Goal: Obtain resource: Obtain resource

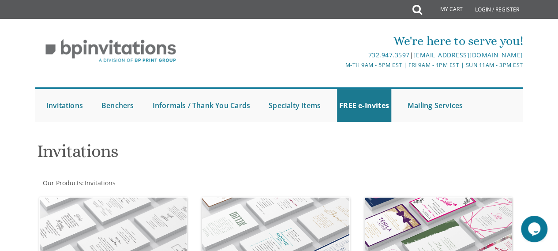
click at [28, 167] on div "Invitations Our Products : Invitations Browse these categories under "Invitatio…" at bounding box center [279, 250] width 502 height 231
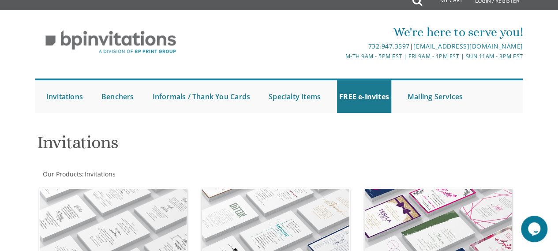
scroll to position [4, 0]
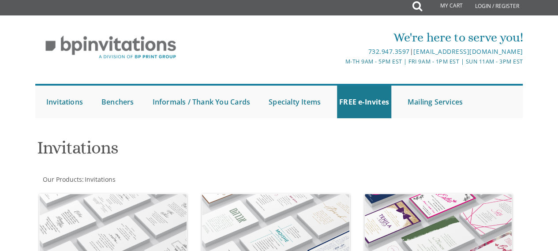
click at [372, 84] on ul "Submit Invitations Weddings Bar Mitzvah Bat Mitzvah Wedding Minis Kiddush Minis…" at bounding box center [279, 101] width 488 height 34
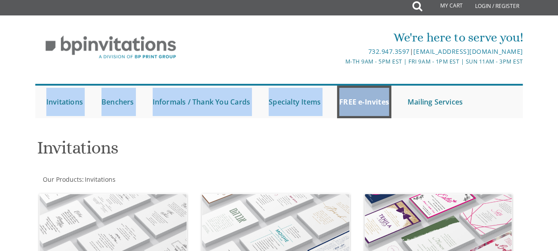
drag, startPoint x: 372, startPoint y: 84, endPoint x: 378, endPoint y: 105, distance: 21.9
click at [378, 105] on ul "Submit Invitations Weddings Bar Mitzvah Bat Mitzvah Wedding Minis Kiddush Minis…" at bounding box center [279, 101] width 488 height 34
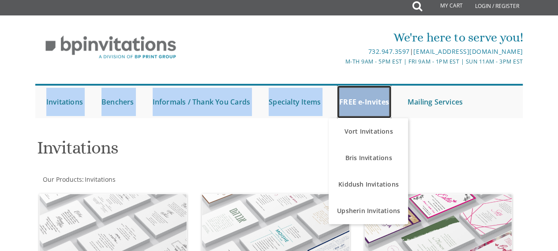
click at [378, 105] on link "FREE e-Invites" at bounding box center [364, 102] width 54 height 33
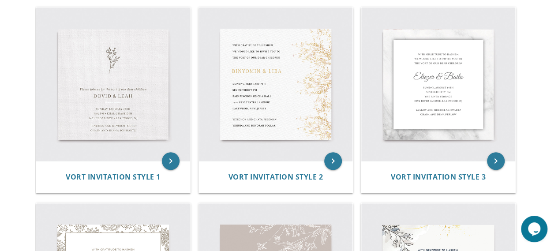
scroll to position [194, 0]
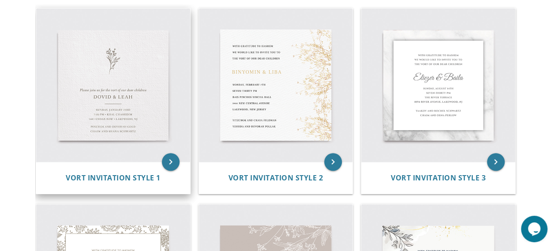
click at [63, 90] on img at bounding box center [113, 85] width 154 height 154
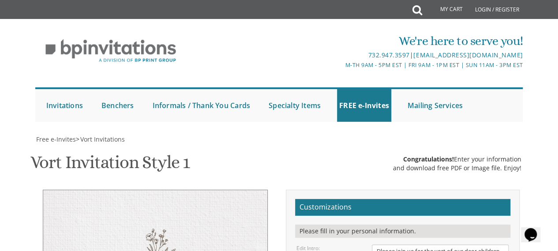
scroll to position [176, 0]
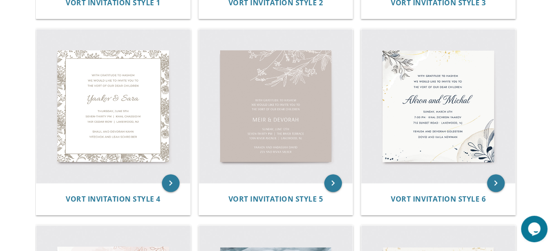
scroll to position [370, 0]
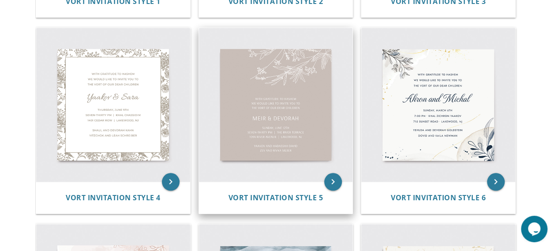
click at [292, 172] on img at bounding box center [276, 105] width 154 height 154
click at [292, 139] on img at bounding box center [276, 105] width 154 height 154
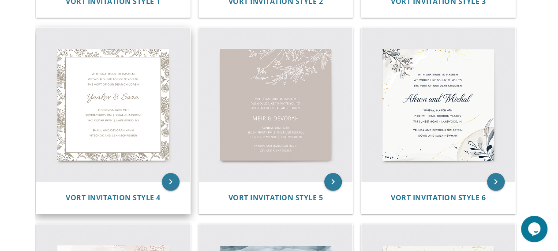
click at [77, 120] on img at bounding box center [113, 105] width 154 height 154
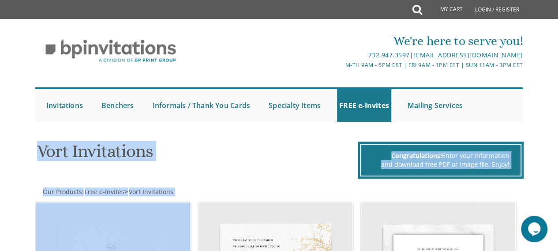
drag, startPoint x: 11, startPoint y: 168, endPoint x: 13, endPoint y: 186, distance: 18.2
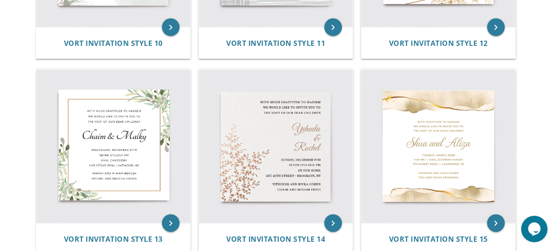
scroll to position [935, 0]
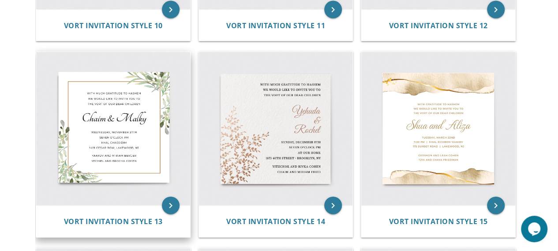
click at [104, 171] on img at bounding box center [113, 129] width 154 height 154
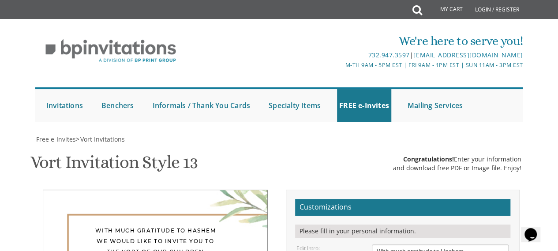
drag, startPoint x: 434, startPoint y: 139, endPoint x: 370, endPoint y: 142, distance: 63.6
type textarea "Yossi & Chany"
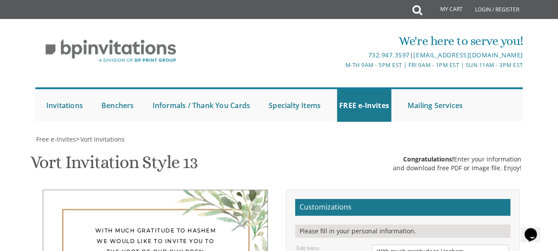
drag, startPoint x: 450, startPoint y: 214, endPoint x: 372, endPoint y: 211, distance: 78.1
drag, startPoint x: 453, startPoint y: 224, endPoint x: 372, endPoint y: 233, distance: 81.2
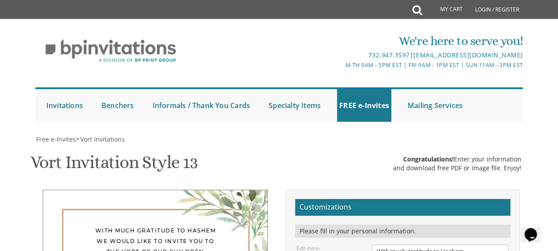
type textarea "Ari & Mindy Broder Shia & Miriam Esther Bixenspan"
drag, startPoint x: 376, startPoint y: 86, endPoint x: 469, endPoint y: 119, distance: 99.4
type textarea "s"
paste textarea "1325 38th St, Brooklyn, Ny 11219"
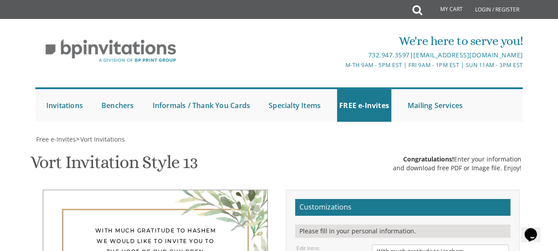
type textarea "Sunday, September 28th Eight Thirty PM Zemer Hall 1325 38th St, Brooklyn, Ny 11…"
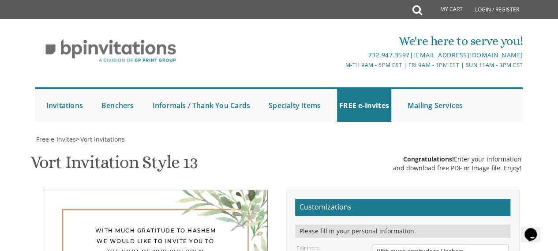
type input "[EMAIL_ADDRESS][DOMAIN_NAME]"
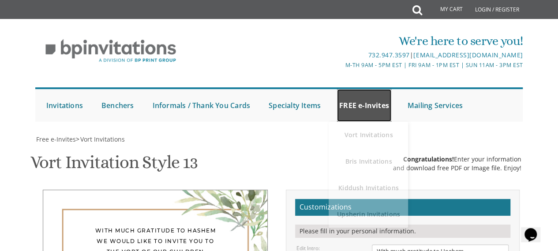
click at [371, 89] on link "FREE e-Invites" at bounding box center [364, 105] width 54 height 33
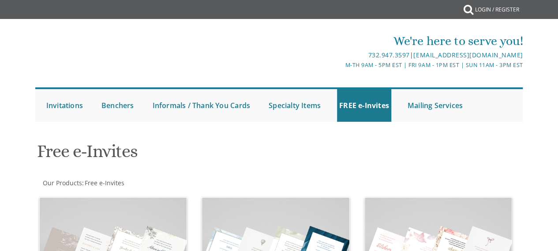
click at [362, 81] on div "We're here to serve you! 732.947.3597 | [EMAIL_ADDRESS][DOMAIN_NAME] M-Th 9am -…" at bounding box center [279, 77] width 502 height 98
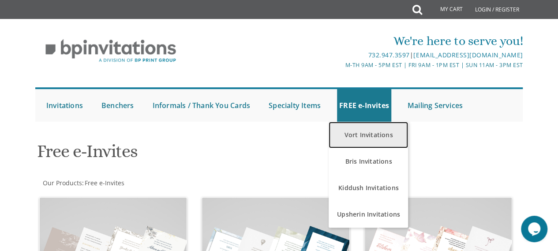
click at [362, 129] on link "Vort Invitations" at bounding box center [367, 135] width 79 height 26
click at [360, 131] on link "Vort Invitations" at bounding box center [367, 135] width 79 height 26
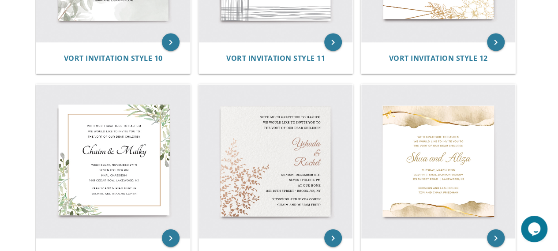
scroll to position [935, 0]
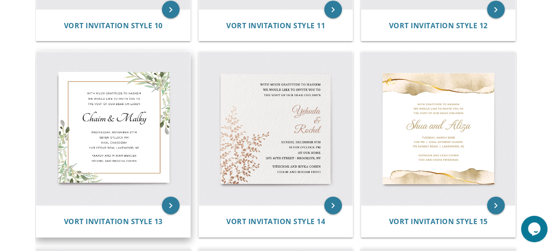
click at [110, 131] on img at bounding box center [113, 129] width 154 height 154
click at [171, 204] on icon "keyboard_arrow_right" at bounding box center [171, 206] width 18 height 18
click at [166, 147] on img at bounding box center [113, 129] width 154 height 154
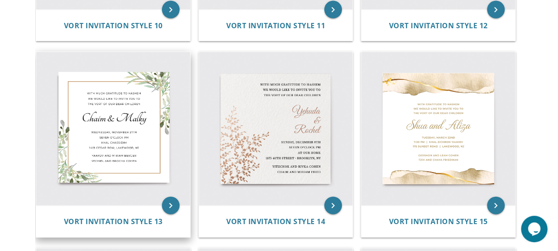
click at [166, 147] on img at bounding box center [113, 129] width 154 height 154
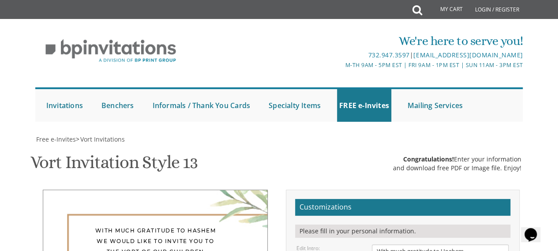
scroll to position [194, 0]
drag, startPoint x: 399, startPoint y: 75, endPoint x: 389, endPoint y: 76, distance: 9.9
type textarea "With much gratitude to Hashem We would like to invite you to The Tnoyim of our …"
drag, startPoint x: 421, startPoint y: 123, endPoint x: 366, endPoint y: 116, distance: 55.1
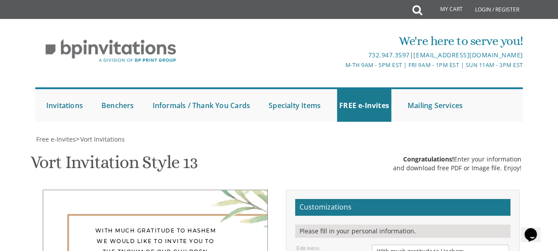
type textarea "Yossi & Chany"
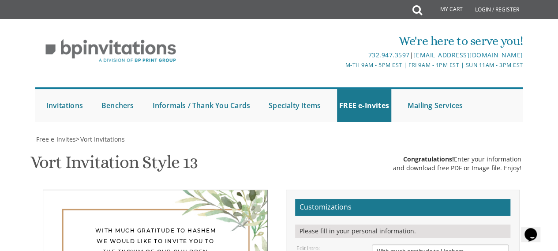
drag, startPoint x: 374, startPoint y: 142, endPoint x: 471, endPoint y: 181, distance: 104.5
paste textarea "[STREET_ADDRESS]"
drag, startPoint x: 373, startPoint y: 196, endPoint x: 467, endPoint y: 213, distance: 95.9
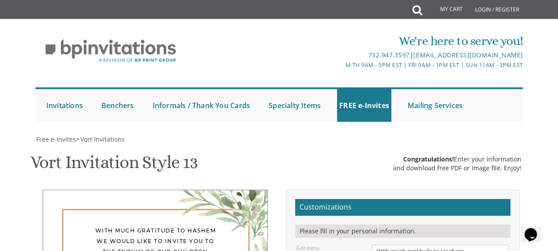
type textarea "[DATE] 8:30 and on [GEOGRAPHIC_DATA] [STREET_ADDRESS]"
drag, startPoint x: 376, startPoint y: 199, endPoint x: 463, endPoint y: 211, distance: 88.6
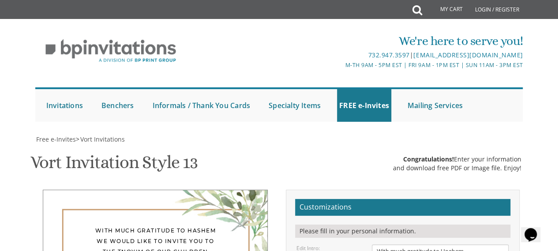
type textarea "Shia and Miram Esther Bixenspan Ari and Mindy Broder"
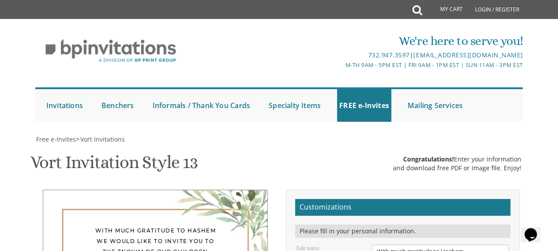
drag, startPoint x: 447, startPoint y: 213, endPoint x: 456, endPoint y: 215, distance: 9.9
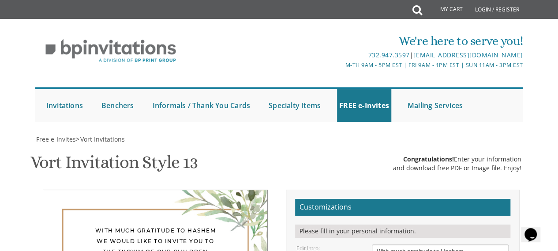
drag, startPoint x: 456, startPoint y: 215, endPoint x: 461, endPoint y: 218, distance: 5.7
drag, startPoint x: 461, startPoint y: 218, endPoint x: 477, endPoint y: 180, distance: 40.9
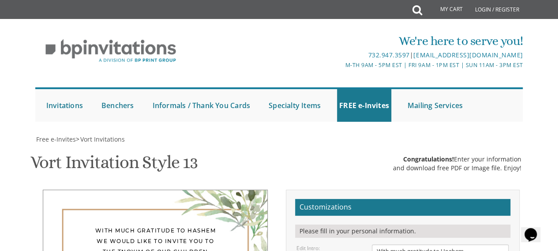
drag, startPoint x: 478, startPoint y: 179, endPoint x: 488, endPoint y: 207, distance: 29.7
drag, startPoint x: 488, startPoint y: 207, endPoint x: 500, endPoint y: 216, distance: 14.9
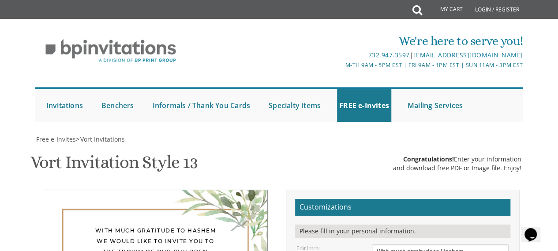
drag, startPoint x: 449, startPoint y: 209, endPoint x: 451, endPoint y: 200, distance: 9.2
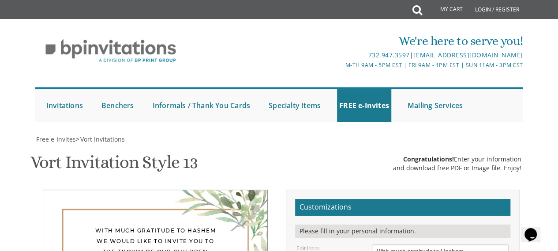
drag, startPoint x: 451, startPoint y: 200, endPoint x: 457, endPoint y: 189, distance: 11.8
drag, startPoint x: 457, startPoint y: 189, endPoint x: 462, endPoint y: 185, distance: 7.2
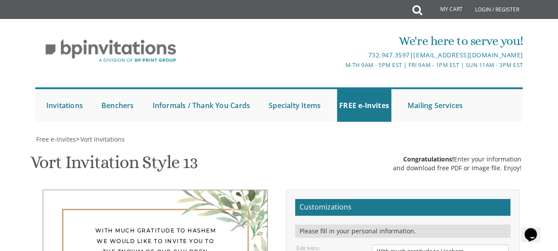
drag, startPoint x: 378, startPoint y: 177, endPoint x: 290, endPoint y: 176, distance: 87.7
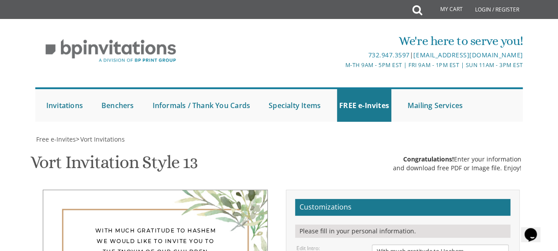
type input "[EMAIL_ADDRESS][DOMAIN_NAME]"
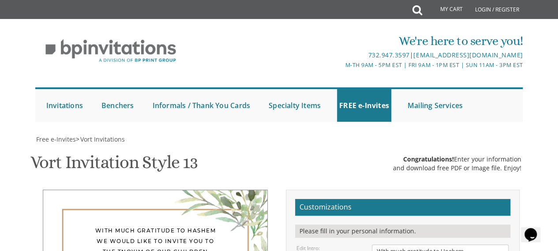
drag, startPoint x: 335, startPoint y: 214, endPoint x: 351, endPoint y: 238, distance: 29.0
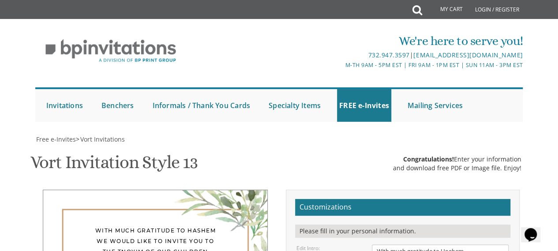
drag, startPoint x: 351, startPoint y: 238, endPoint x: 368, endPoint y: 243, distance: 17.0
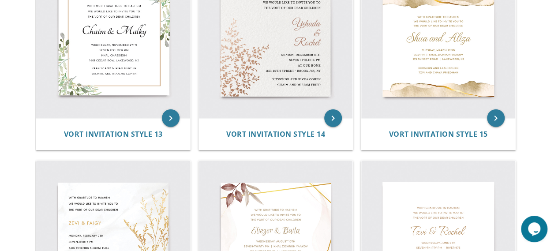
scroll to position [1023, 0]
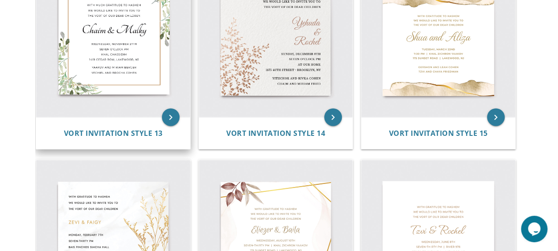
click at [127, 41] on img at bounding box center [113, 41] width 154 height 154
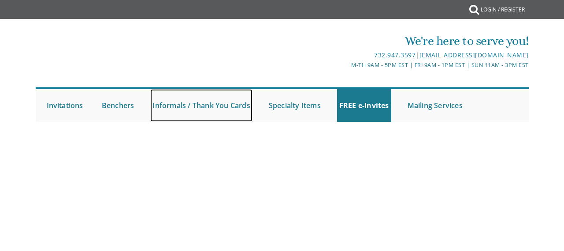
click at [172, 114] on link "Informals / Thank You Cards" at bounding box center [201, 105] width 102 height 33
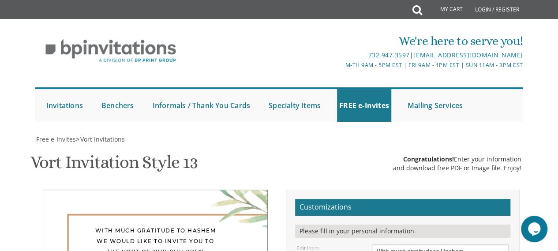
scroll to position [176, 0]
type textarea "With much gratitude to Hashem We would like to invite you to The tnoyim of our …"
drag, startPoint x: 418, startPoint y: 142, endPoint x: 355, endPoint y: 138, distance: 63.2
type textarea "Yossi & Malky"
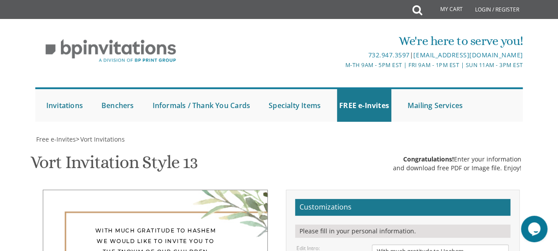
drag, startPoint x: 374, startPoint y: 161, endPoint x: 492, endPoint y: 201, distance: 124.8
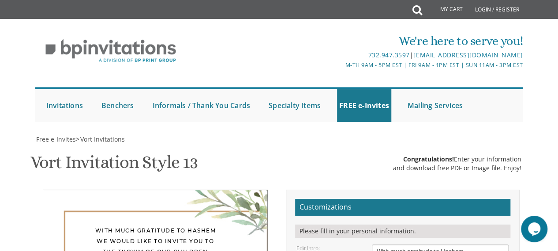
paste textarea "1325 38th St, Brooklyn, Ny 11219"
type textarea "Sunday, September 28th 8:30 and on Zemer Hall 1325 38th St, Brooklyn Ny 11219"
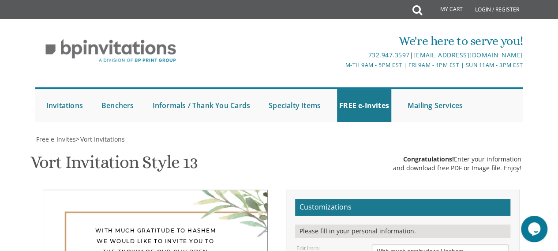
drag, startPoint x: 372, startPoint y: 213, endPoint x: 452, endPoint y: 234, distance: 83.0
type textarea "[DEMOGRAPHIC_DATA] & [PERSON_NAME] [PERSON_NAME] & [PERSON_NAME]"
drag, startPoint x: 416, startPoint y: 100, endPoint x: 396, endPoint y: 104, distance: 19.7
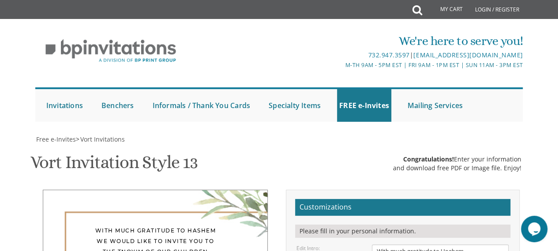
type textarea "Yossi & Chany"
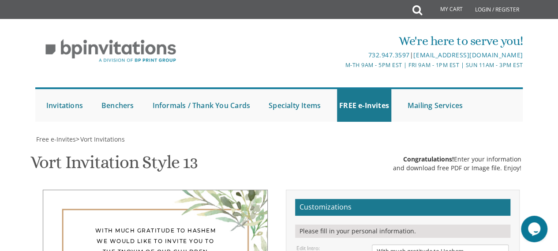
type input "[EMAIL_ADDRESS][DOMAIN_NAME]"
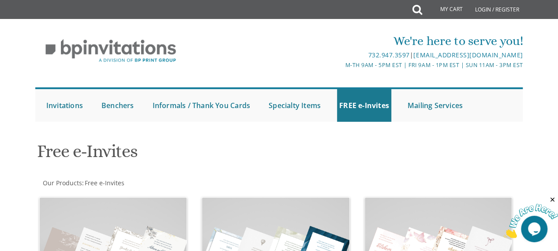
click at [323, 25] on div "We're here to serve you! 732.947.3597 | [EMAIL_ADDRESS][DOMAIN_NAME] M-Th 9am -…" at bounding box center [279, 74] width 558 height 103
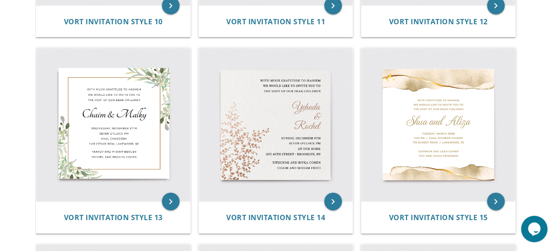
scroll to position [952, 0]
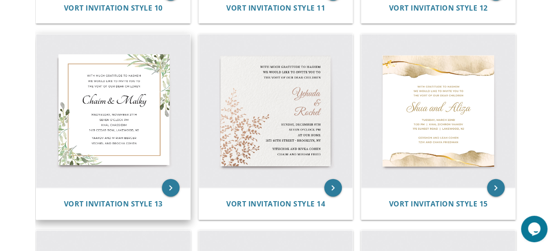
click at [113, 119] on img at bounding box center [113, 111] width 154 height 154
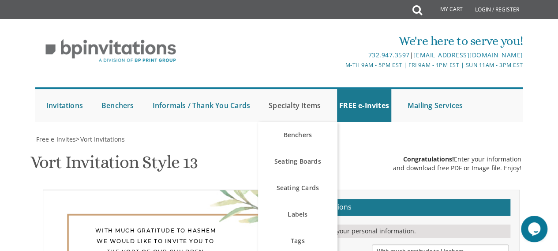
scroll to position [176, 0]
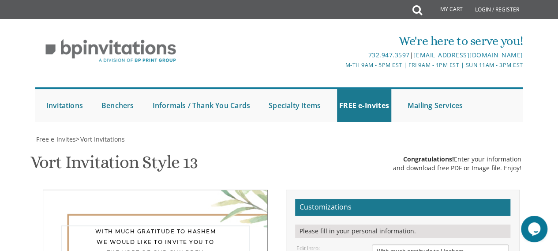
type textarea "With much gratitude to Hashem We would like to invite you to The tnoyim of our …"
drag, startPoint x: 423, startPoint y: 142, endPoint x: 357, endPoint y: 135, distance: 66.9
type textarea "Yossi & Chany"
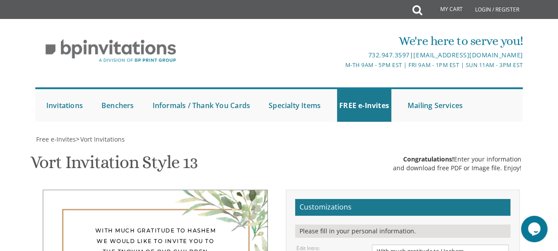
drag, startPoint x: 375, startPoint y: 164, endPoint x: 465, endPoint y: 216, distance: 103.5
paste textarea "1325 38th St, Brooklyn, Ny 11219"
type textarea "Sunday, september 28th 8:30 and on Zemer hall 1325 38th St, Brooklyn Ny 11219"
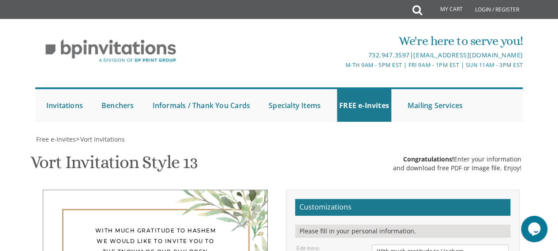
drag, startPoint x: 374, startPoint y: 209, endPoint x: 484, endPoint y: 231, distance: 111.8
type textarea "Shia & Miriam Esther Bixenspan Ari & Mindy Broder"
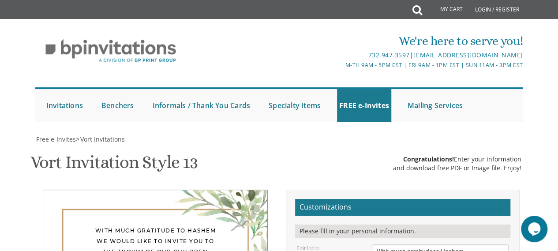
type input "ari11230@gmail.com"
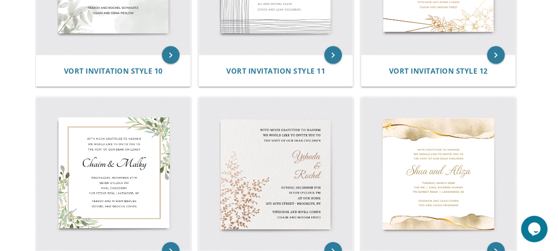
scroll to position [917, 0]
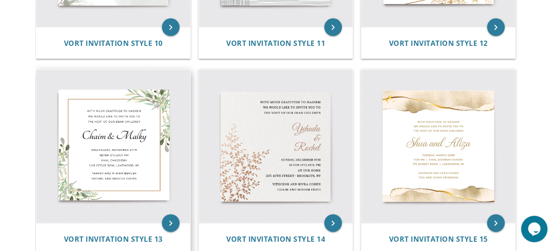
click at [111, 158] on img at bounding box center [113, 147] width 154 height 154
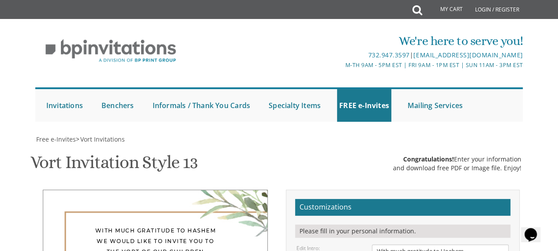
scroll to position [194, 0]
drag, startPoint x: 376, startPoint y: 53, endPoint x: 454, endPoint y: 87, distance: 85.3
type textarea "מ"
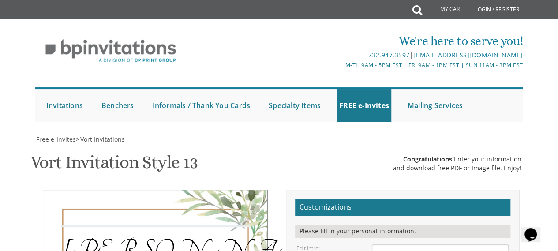
scroll to position [227, 0]
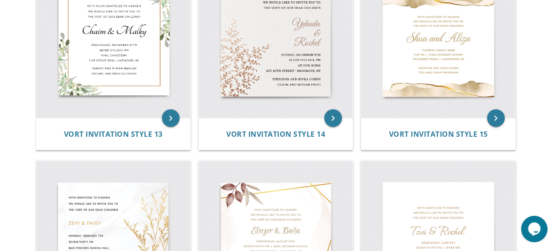
scroll to position [1023, 0]
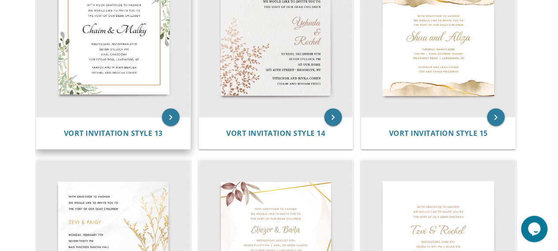
click at [128, 56] on img at bounding box center [113, 41] width 154 height 154
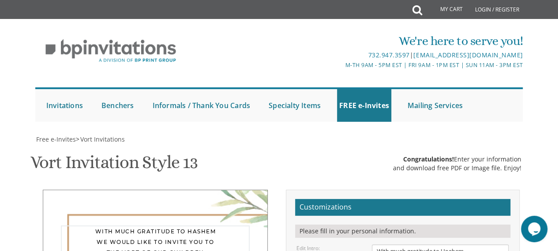
scroll to position [230, 0]
type textarea "With much gratitude to Hashem We would like to invite you to The tnoyim of our …"
drag, startPoint x: 419, startPoint y: 86, endPoint x: 358, endPoint y: 83, distance: 61.8
type textarea "Yossi & Chany"
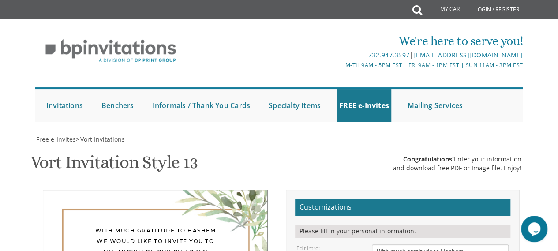
drag, startPoint x: 379, startPoint y: 106, endPoint x: 391, endPoint y: 118, distance: 16.2
drag, startPoint x: 378, startPoint y: 108, endPoint x: 468, endPoint y: 142, distance: 95.6
type textarea "K"
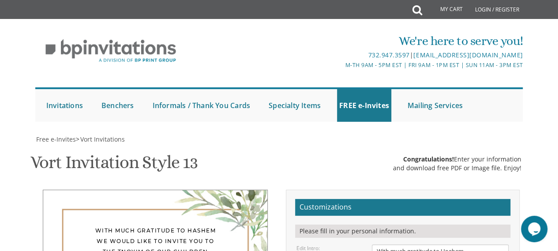
paste textarea "[STREET_ADDRESS]"
type textarea "[DATE] from 8:30 and on at the [GEOGRAPHIC_DATA] [STREET_ADDRESS]"
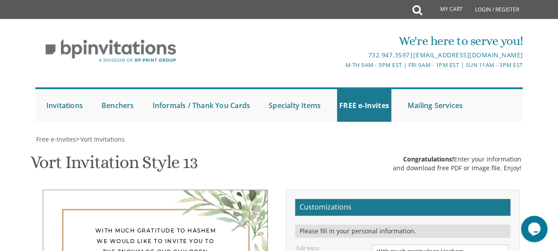
drag, startPoint x: 375, startPoint y: 172, endPoint x: 458, endPoint y: 194, distance: 86.4
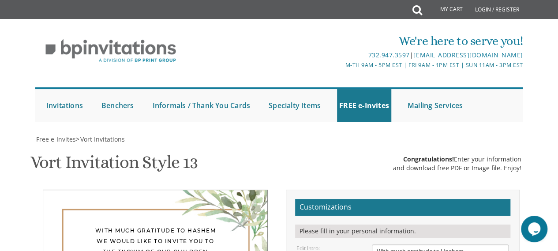
type textarea "Shia & Miriam Esther Bixenspan Ari & Mindy Broder"
type input "a"
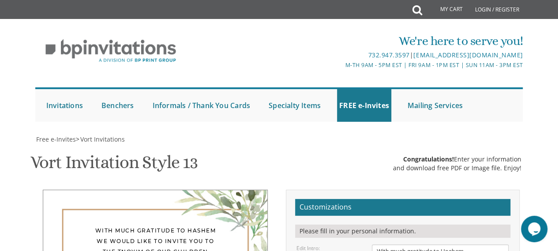
type textarea "Shia & Miriam Esther Bixenspan Ari & Mindy Broder looking to forward to greetin…"
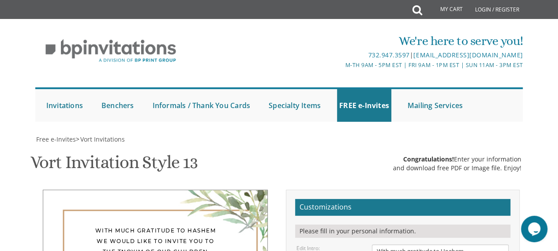
type input "ari11230@gmail.com"
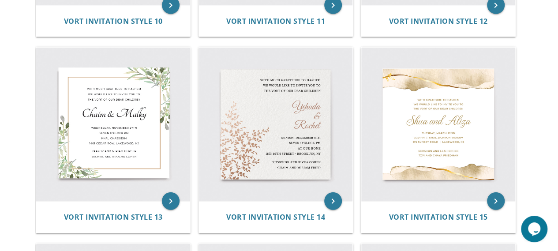
scroll to position [970, 0]
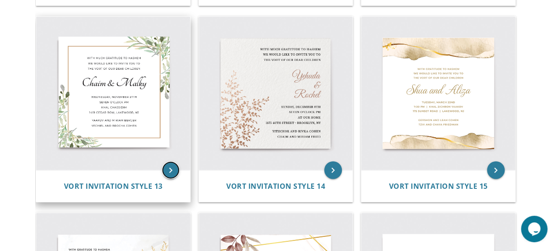
click at [173, 164] on icon "keyboard_arrow_right" at bounding box center [171, 170] width 18 height 18
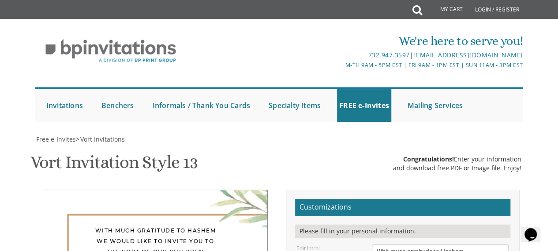
scroll to position [141, 0]
type textarea "With much gratitude to Hashem We would like to invite you to The tnoyim of our …"
drag, startPoint x: 421, startPoint y: 179, endPoint x: 356, endPoint y: 169, distance: 66.5
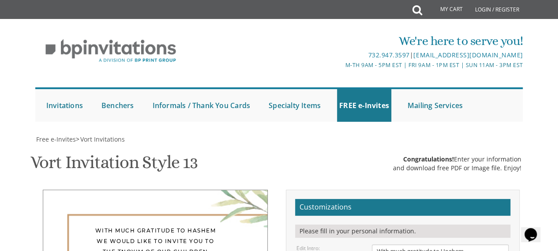
type textarea "Yossi & Chany"
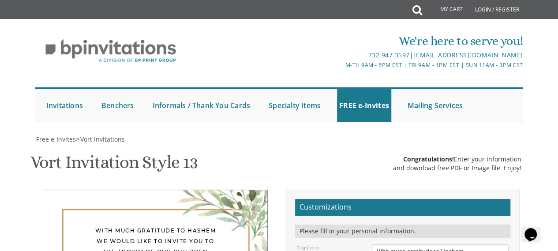
drag, startPoint x: 376, startPoint y: 199, endPoint x: 468, endPoint y: 228, distance: 96.6
paste textarea "1325 38th St, Brooklyn, Ny 11219"
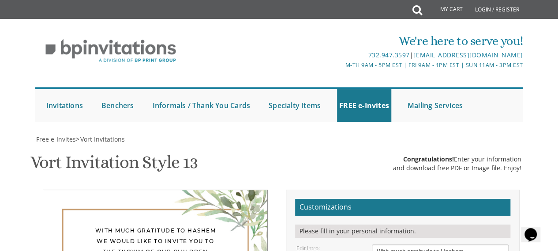
scroll to position [204, 0]
type textarea "sunday, september 28th from 8:30 and on at the zemer hall 1325 38th St, Brookly…"
drag, startPoint x: 372, startPoint y: 183, endPoint x: 452, endPoint y: 196, distance: 80.8
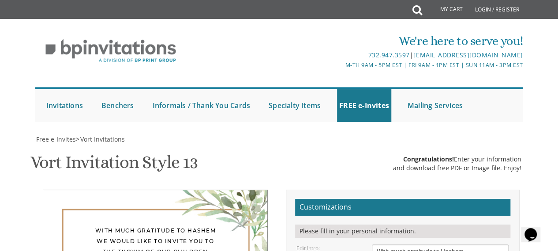
type textarea "looking forward to greeting you personally Shia & Miriam esther bixenspan ari &…"
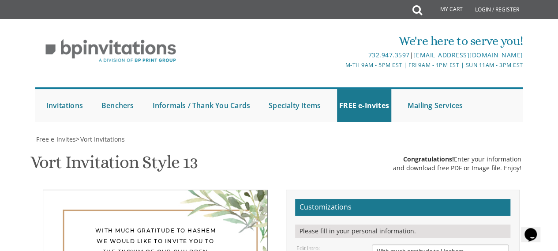
type input "chanybroder@gmail.com"
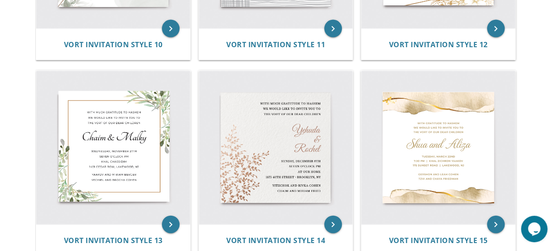
scroll to position [917, 0]
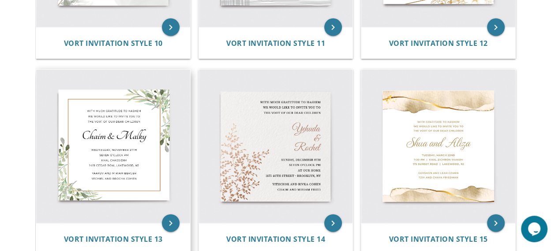
click at [109, 150] on img at bounding box center [113, 147] width 154 height 154
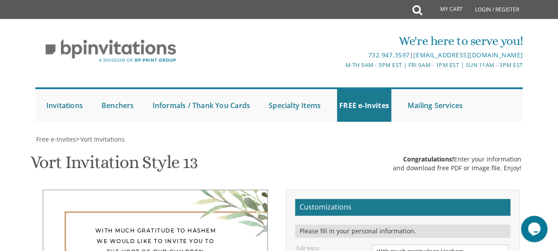
scroll to position [141, 0]
drag, startPoint x: 378, startPoint y: 108, endPoint x: 444, endPoint y: 135, distance: 70.8
type textarea "ברוב שבח והודעה להשם יתברך על כל הטוב אשר [PERSON_NAME] ולרגל שמחת קשרי שידוכין…"
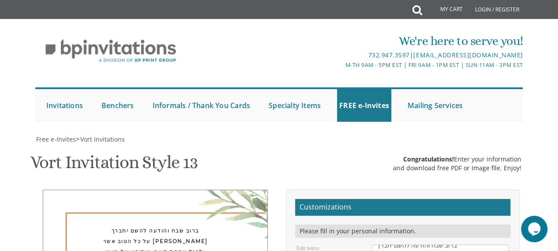
drag, startPoint x: 421, startPoint y: 174, endPoint x: 370, endPoint y: 181, distance: 51.3
type textarea "[PERSON_NAME] & [PERSON_NAME]"
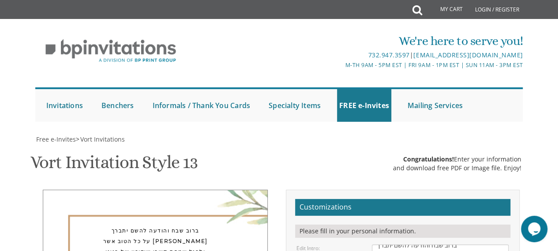
drag, startPoint x: 376, startPoint y: 198, endPoint x: 463, endPoint y: 234, distance: 94.1
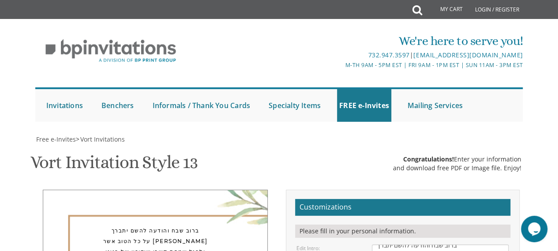
paste textarea "ה"
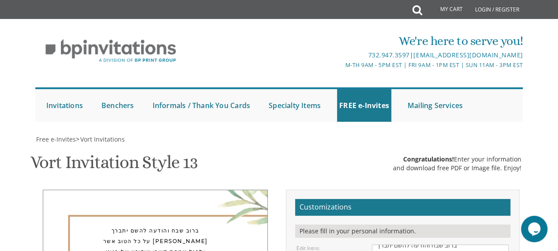
type textarea "שהתקיים איה בשעה טובה ימצלחת ביום א פרשת"
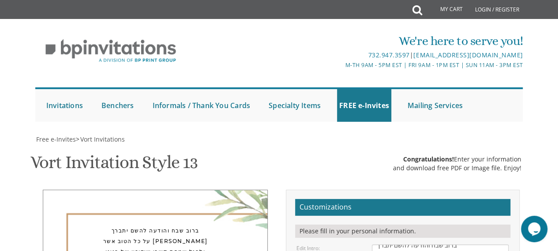
drag, startPoint x: 375, startPoint y: 194, endPoint x: 452, endPoint y: 206, distance: 78.2
type textarea "[PERSON_NAME] ביקסענשפאן [PERSON_NAME]"
